Goal: Communication & Community: Answer question/provide support

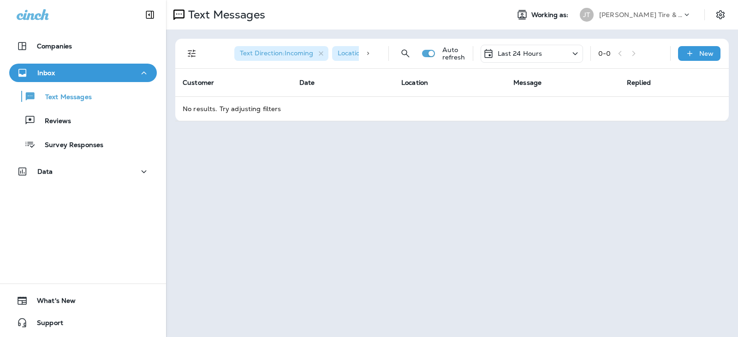
click at [563, 55] on div "Last 24 Hours" at bounding box center [532, 54] width 102 height 18
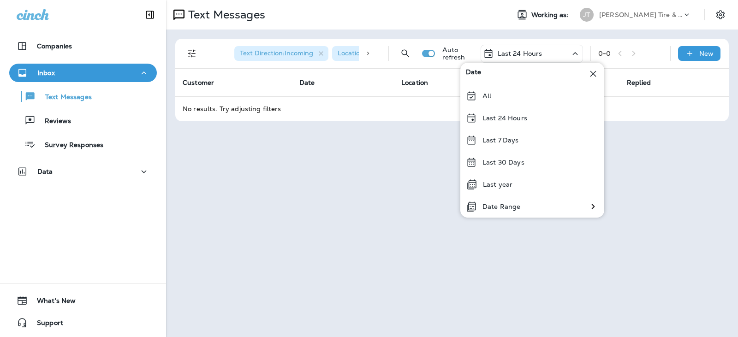
click at [515, 143] on p "Last 7 Days" at bounding box center [501, 140] width 36 height 7
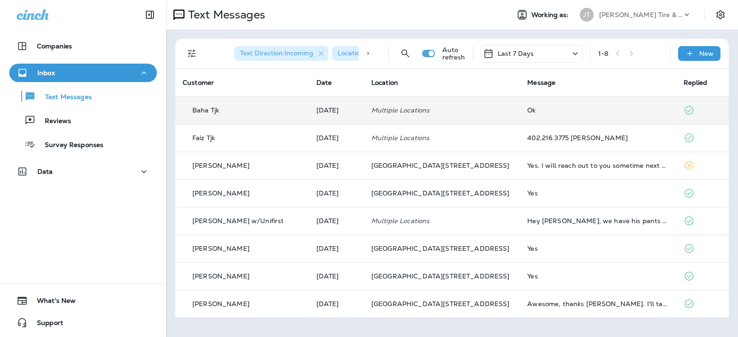
click at [472, 115] on td "Multiple Locations" at bounding box center [442, 110] width 156 height 28
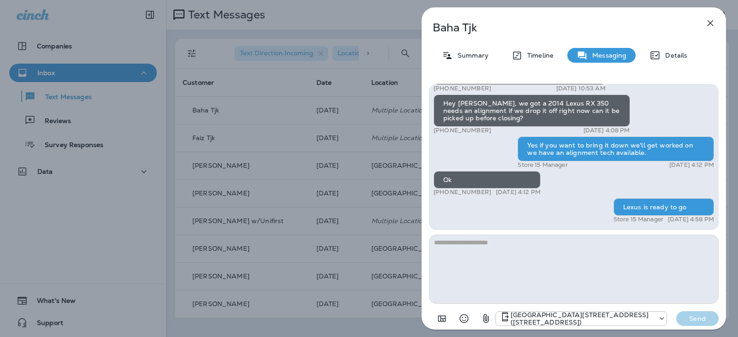
click at [509, 272] on textarea at bounding box center [574, 269] width 290 height 69
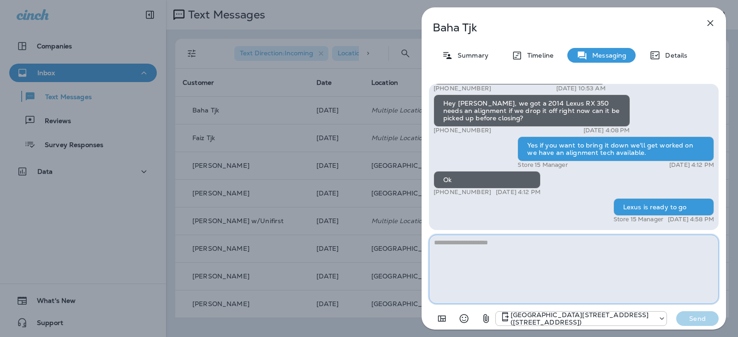
click at [564, 290] on textarea at bounding box center [574, 269] width 290 height 69
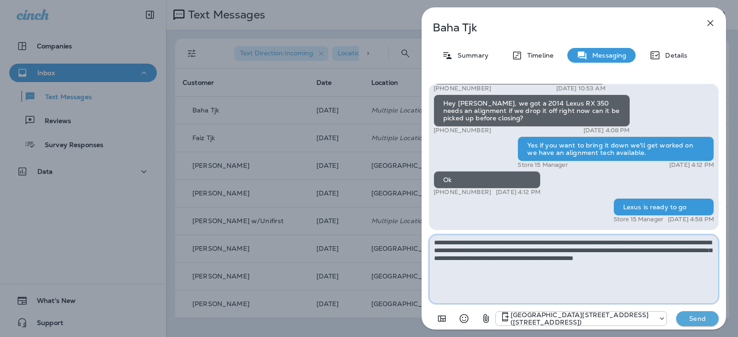
type textarea "**********"
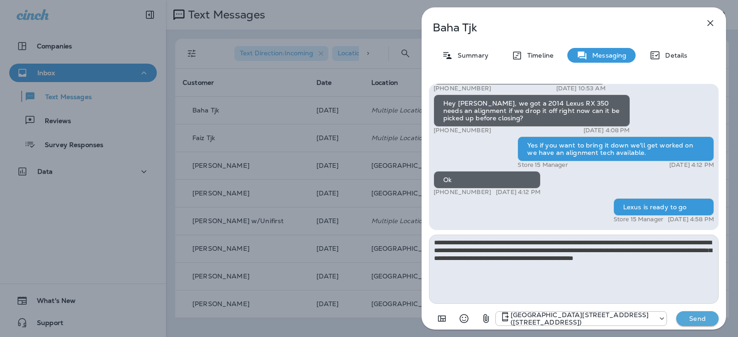
click at [686, 322] on p "Send" at bounding box center [697, 319] width 39 height 8
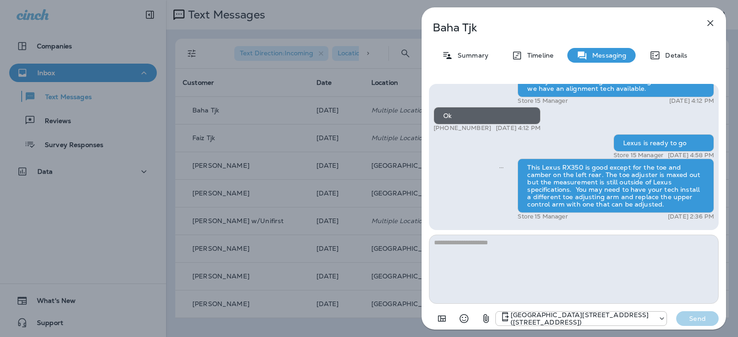
click at [708, 20] on icon "button" at bounding box center [710, 23] width 11 height 11
